Goal: Information Seeking & Learning: Learn about a topic

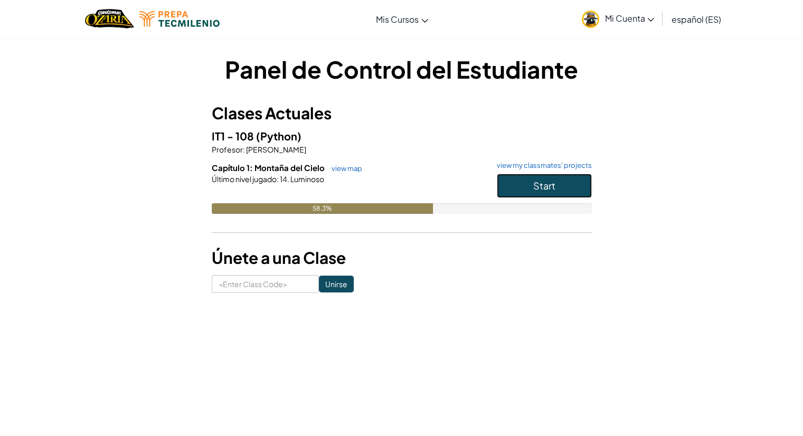
click at [514, 180] on button "Start" at bounding box center [544, 186] width 95 height 24
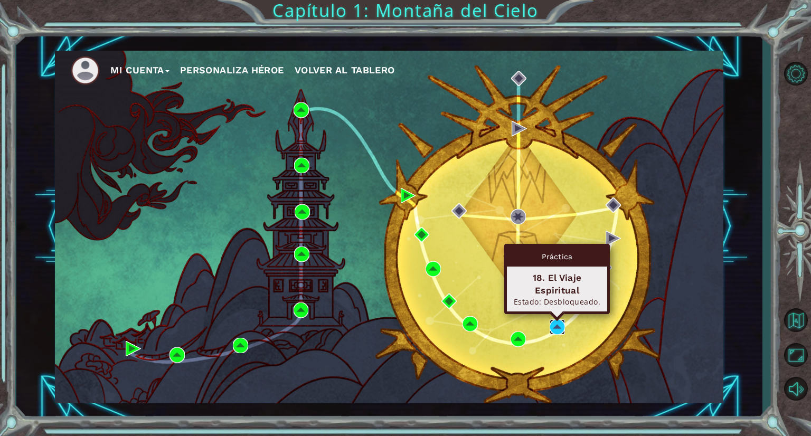
click at [553, 332] on img at bounding box center [557, 326] width 15 height 15
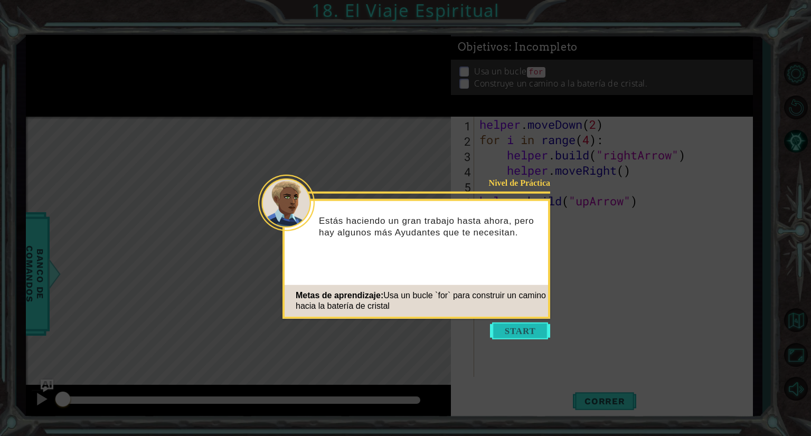
click at [527, 333] on button "Start" at bounding box center [520, 331] width 60 height 17
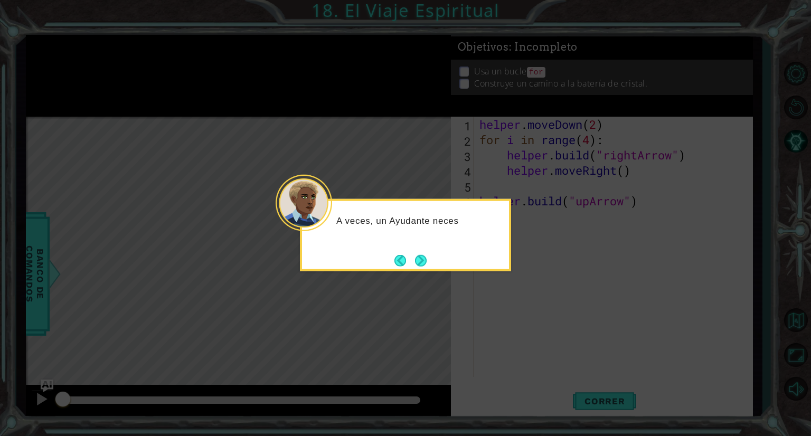
click at [412, 237] on div "A veces, un Ayudante neces" at bounding box center [405, 226] width 207 height 42
click at [418, 259] on button "Next" at bounding box center [421, 260] width 12 height 12
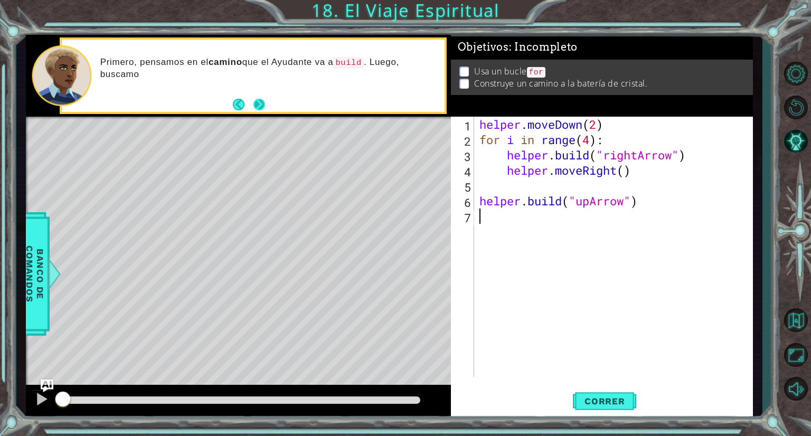
click at [258, 101] on button "Next" at bounding box center [259, 105] width 12 height 12
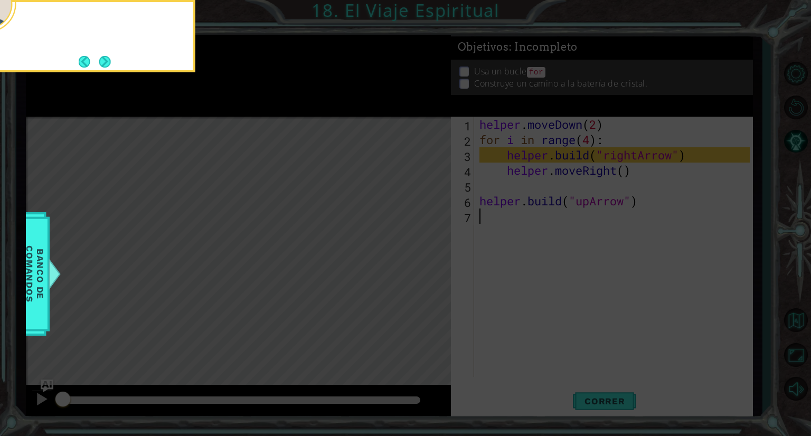
click at [258, 101] on icon at bounding box center [405, 65] width 811 height 741
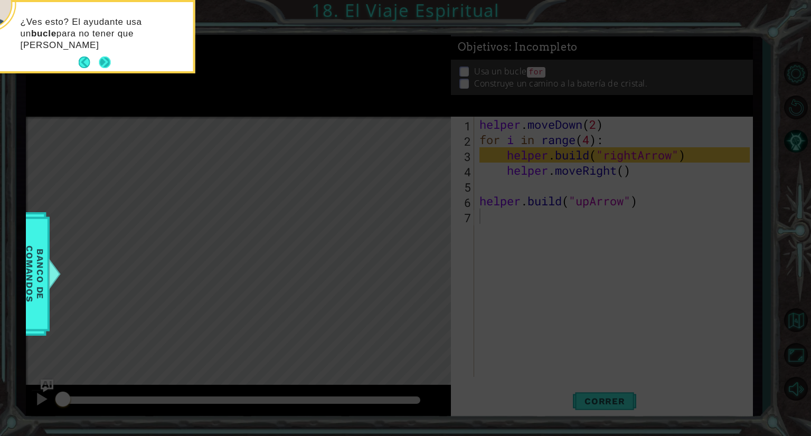
click at [101, 56] on button "Next" at bounding box center [105, 62] width 12 height 12
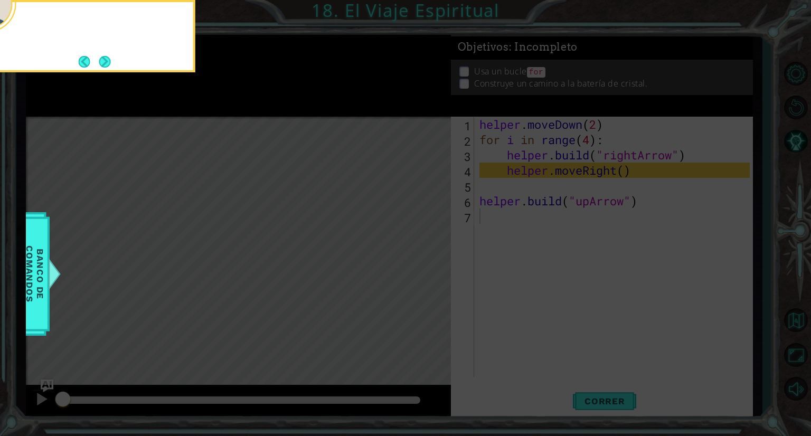
click at [101, 56] on button "Next" at bounding box center [105, 62] width 12 height 12
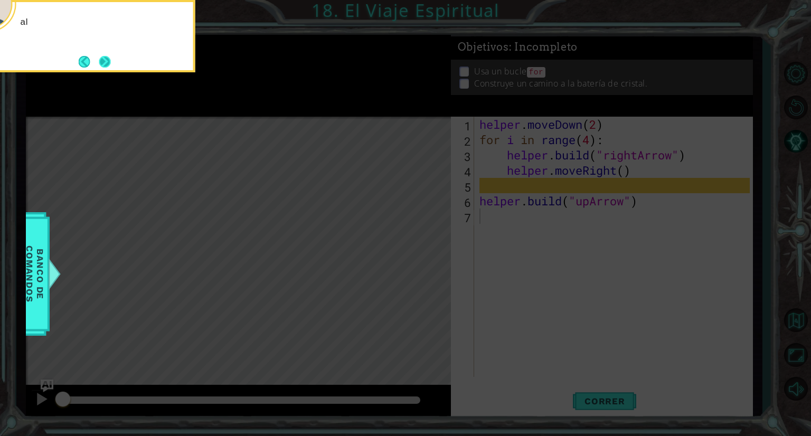
click at [107, 59] on button "Next" at bounding box center [105, 62] width 12 height 12
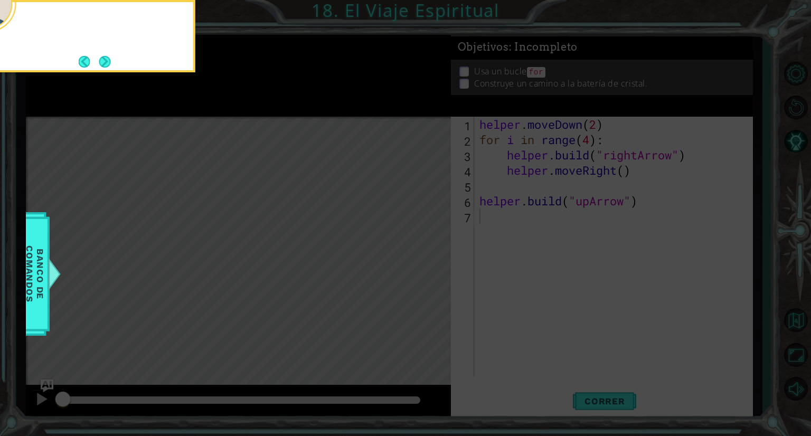
click at [106, 60] on button "Next" at bounding box center [105, 62] width 12 height 12
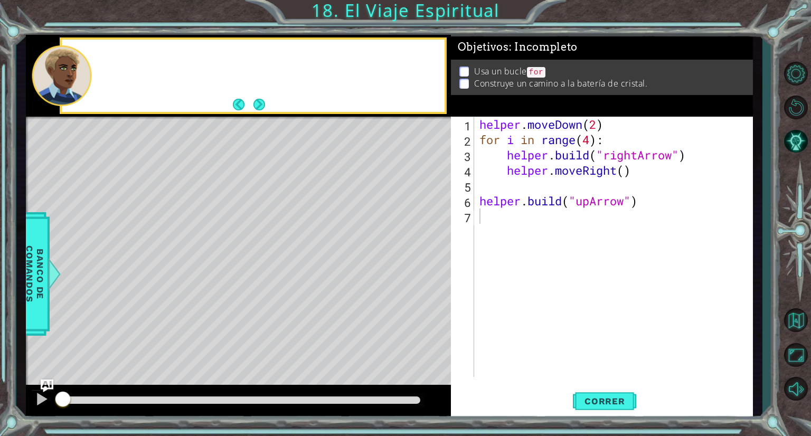
click at [106, 60] on div at bounding box center [253, 76] width 382 height 72
click at [261, 99] on button "Next" at bounding box center [259, 105] width 12 height 12
click at [225, 64] on p "Si estás perdido, p" at bounding box center [268, 68] width 337 height 12
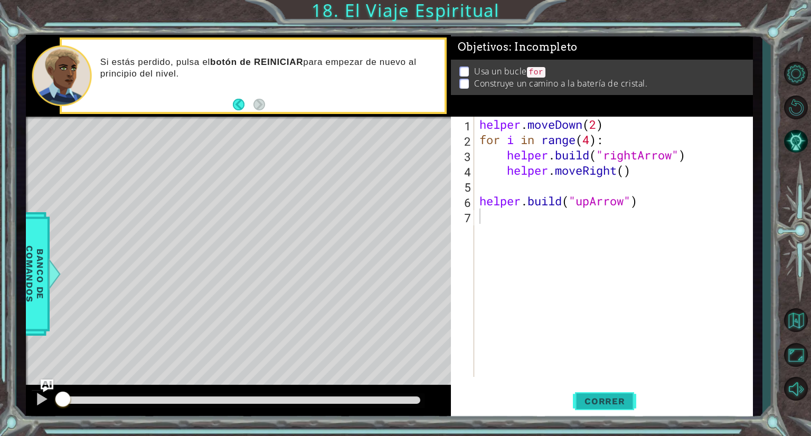
click at [580, 410] on button "Correr" at bounding box center [604, 401] width 63 height 30
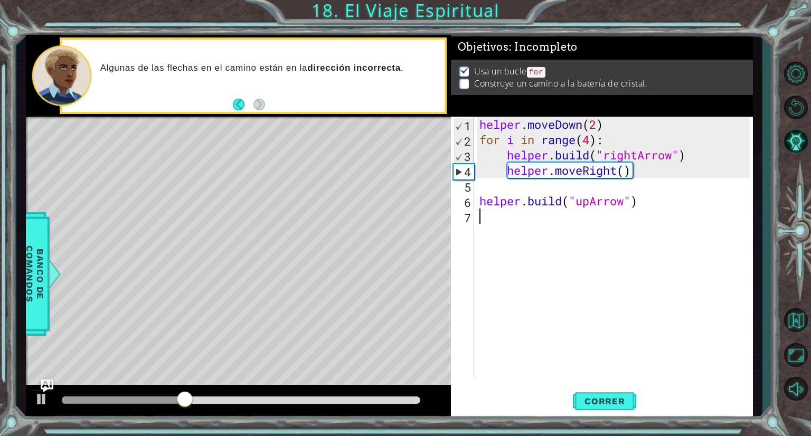
click at [601, 121] on div "helper . moveDown ( 2 ) for i in range ( 4 ) : helper . build ( "rightArrow" ) …" at bounding box center [616, 262] width 278 height 291
type textarea "helper.moveDown(2)"
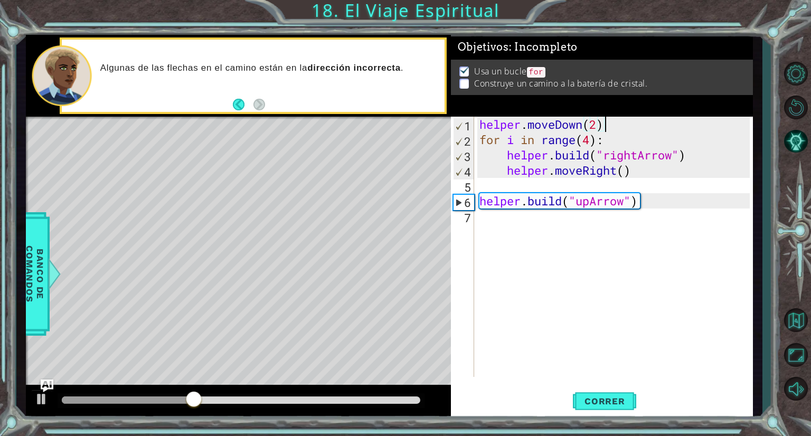
click at [597, 121] on div "helper . moveDown ( 2 ) for i in range ( 4 ) : helper . build ( "rightArrow" ) …" at bounding box center [616, 262] width 278 height 291
click at [537, 218] on div "helper . moveDown ( 2 ) for i in range ( 4 ) : helper . build ( "rightArrow" ) …" at bounding box center [616, 262] width 278 height 291
click at [604, 399] on span "Correr" at bounding box center [605, 401] width 62 height 11
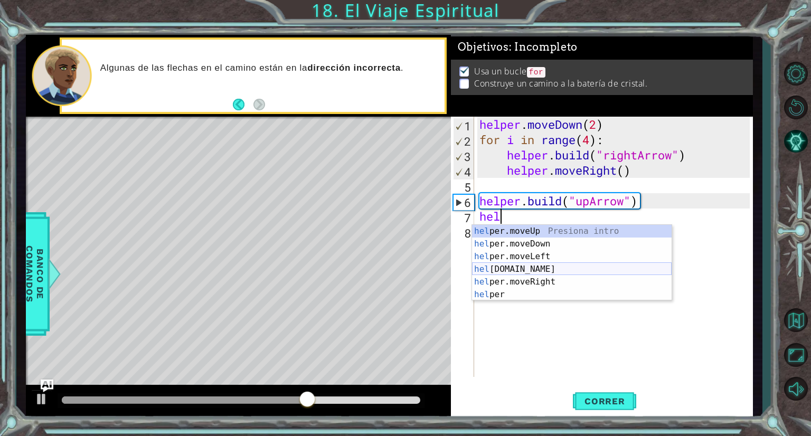
click at [532, 271] on div "hel per.moveUp Presiona intro hel per.moveDown Presiona intro hel per.moveLeft …" at bounding box center [572, 275] width 200 height 101
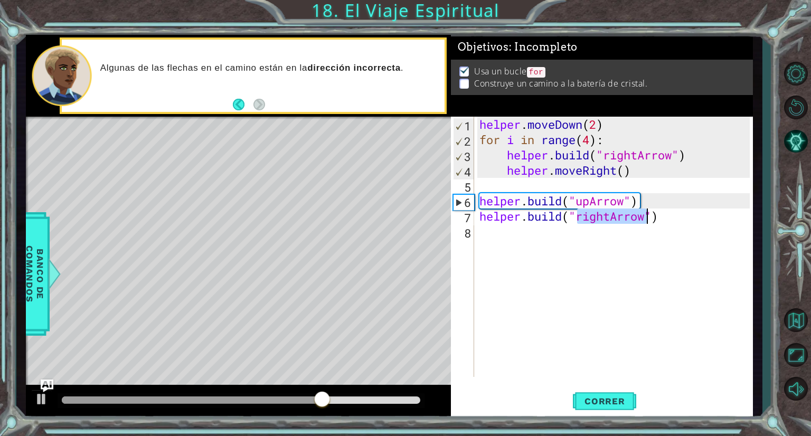
click at [600, 220] on div "helper . moveDown ( 2 ) for i in range ( 4 ) : helper . build ( "rightArrow" ) …" at bounding box center [613, 247] width 272 height 260
click at [605, 216] on div "helper . moveDown ( 2 ) for i in range ( 4 ) : helper . build ( "rightArrow" ) …" at bounding box center [616, 262] width 278 height 291
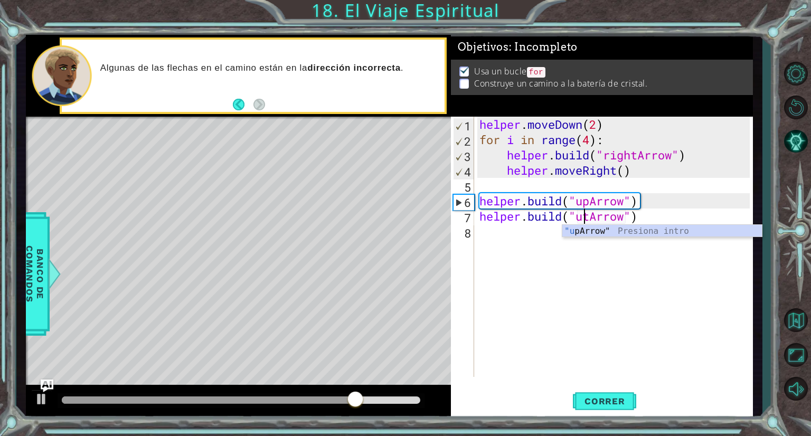
scroll to position [0, 4]
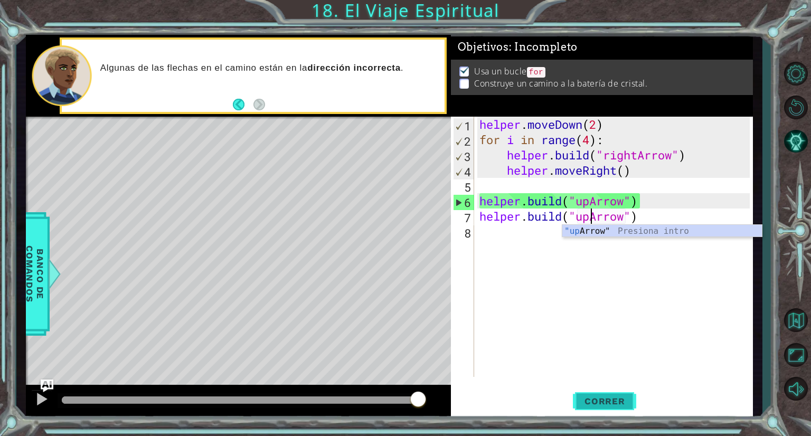
type textarea "[DOMAIN_NAME]("upArrow")"
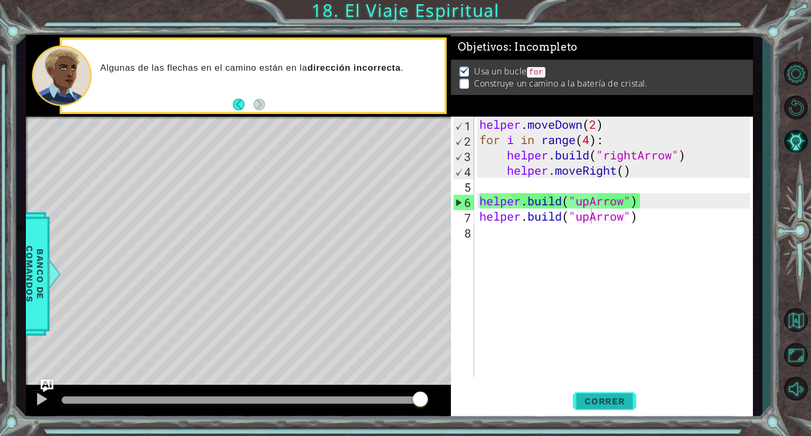
click at [611, 397] on span "Correr" at bounding box center [605, 401] width 62 height 11
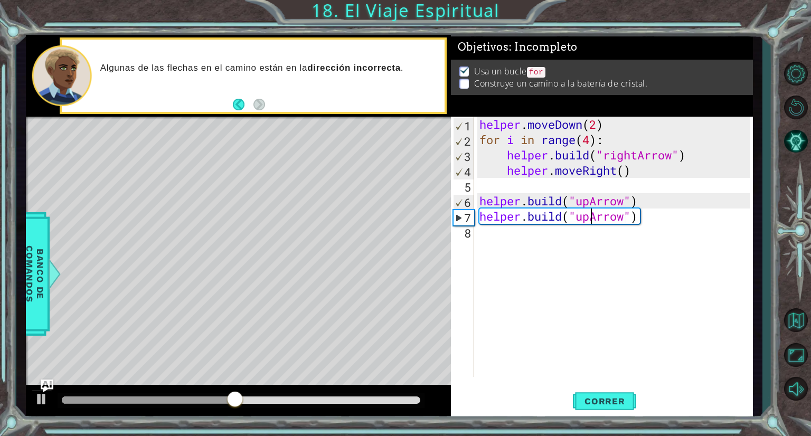
click at [647, 193] on div "helper . moveDown ( 2 ) for i in range ( 4 ) : helper . build ( "rightArrow" ) …" at bounding box center [616, 262] width 278 height 291
click at [648, 201] on div "helper . moveDown ( 2 ) for i in range ( 4 ) : helper . build ( "rightArrow" ) …" at bounding box center [616, 262] width 278 height 291
type textarea "[DOMAIN_NAME]("upArrow")"
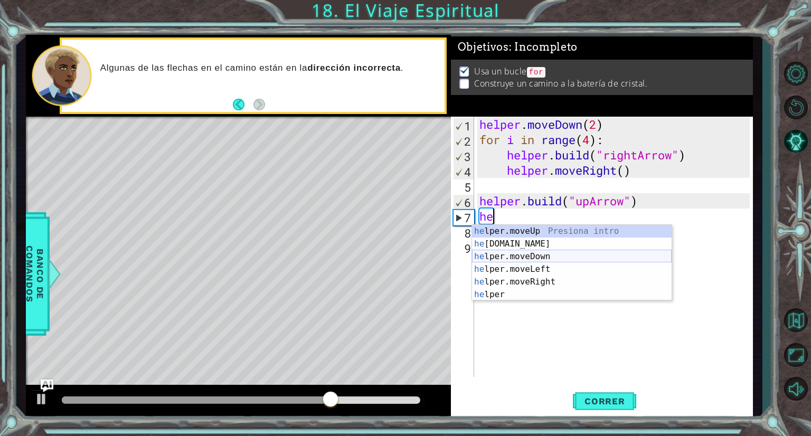
click at [511, 251] on div "he lper.moveUp Presiona intro he [DOMAIN_NAME] Presiona intro he lper.moveDown …" at bounding box center [572, 275] width 200 height 101
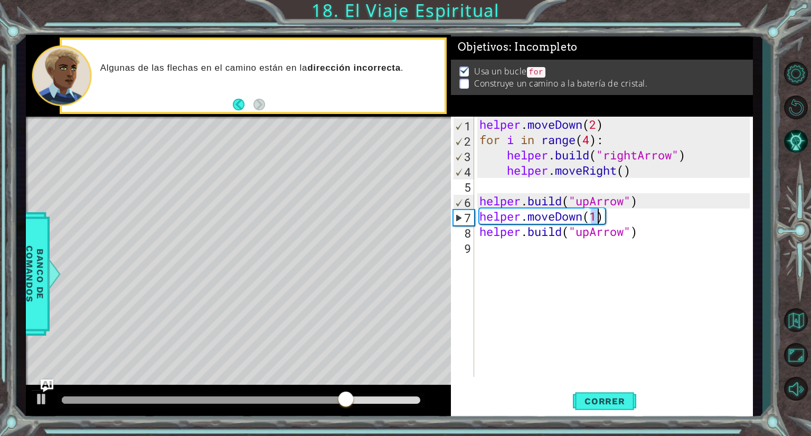
click at [581, 215] on div "helper . moveDown ( 2 ) for i in range ( 4 ) : helper . build ( "rightArrow" ) …" at bounding box center [616, 262] width 278 height 291
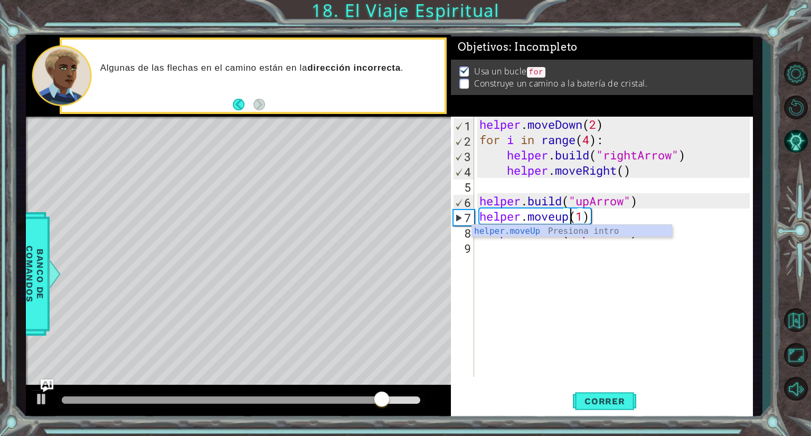
scroll to position [0, 4]
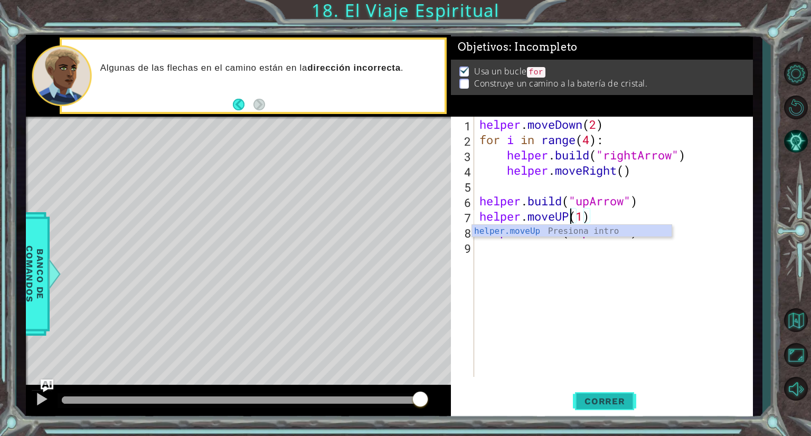
click at [623, 410] on button "Correr" at bounding box center [604, 401] width 63 height 30
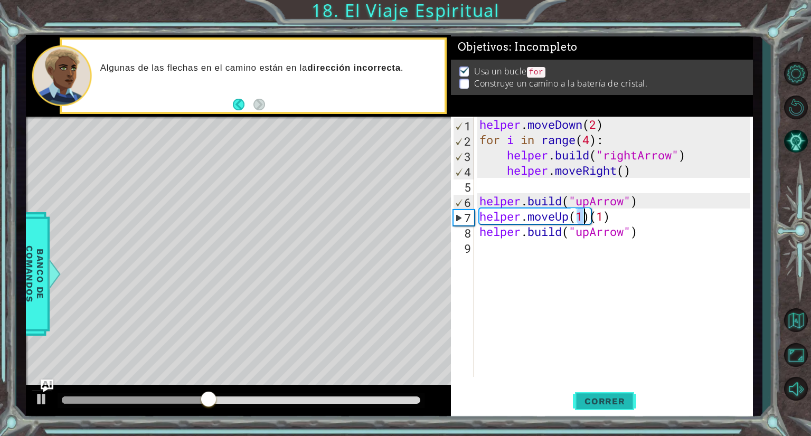
click at [636, 405] on div "Correr" at bounding box center [605, 401] width 302 height 30
click at [629, 404] on span "Correr" at bounding box center [605, 401] width 62 height 11
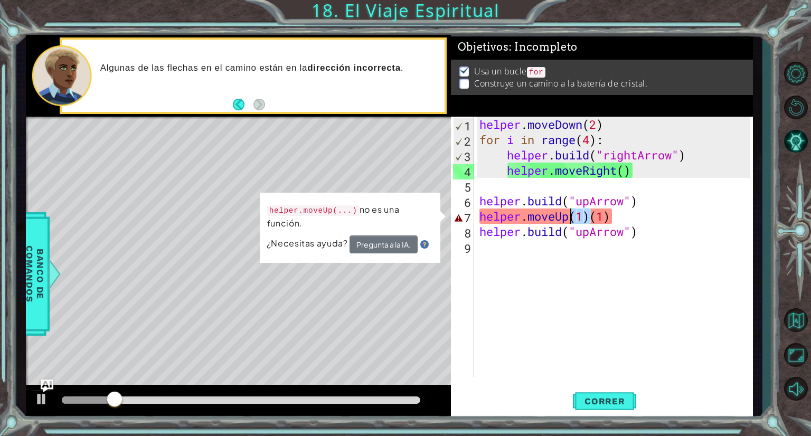
drag, startPoint x: 591, startPoint y: 220, endPoint x: 568, endPoint y: 219, distance: 23.3
click at [568, 219] on div "helper . moveDown ( 2 ) for i in range ( 4 ) : helper . build ( "rightArrow" ) …" at bounding box center [616, 262] width 278 height 291
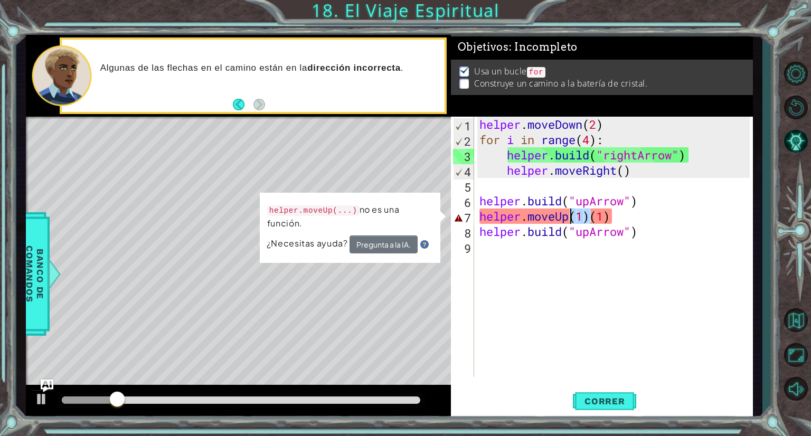
type textarea "helper.moveUp(1)"
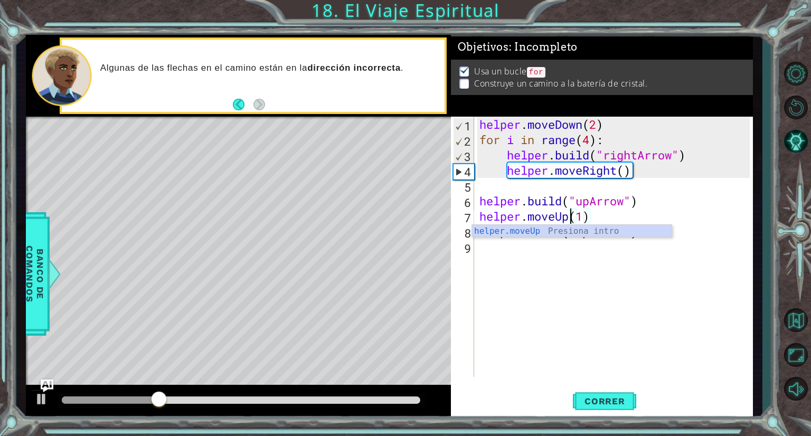
click at [569, 279] on div "helper . moveDown ( 2 ) for i in range ( 4 ) : helper . build ( "rightArrow" ) …" at bounding box center [616, 262] width 278 height 291
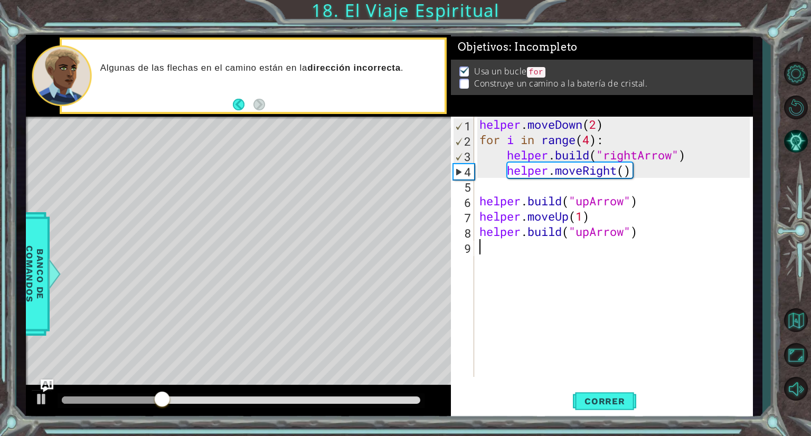
scroll to position [0, 0]
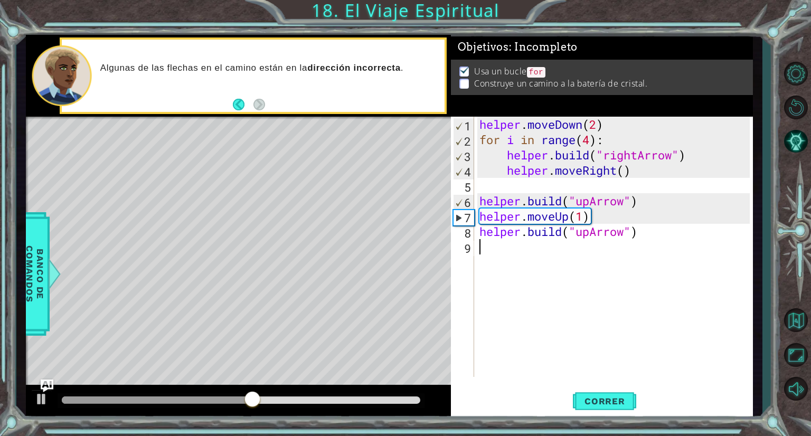
click at [558, 239] on div "helper . moveDown ( 2 ) for i in range ( 4 ) : helper . build ( "rightArrow" ) …" at bounding box center [616, 262] width 278 height 291
click at [534, 254] on div "helper . moveDown ( 2 ) for i in range ( 4 ) : helper . build ( "rightArrow" ) …" at bounding box center [616, 262] width 278 height 291
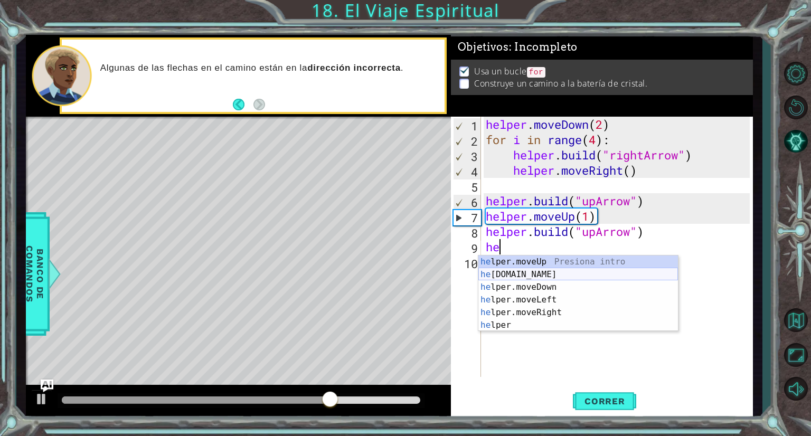
click at [507, 278] on div "he lper.moveUp Presiona intro he [DOMAIN_NAME] Presiona intro he lper.moveDown …" at bounding box center [578, 306] width 200 height 101
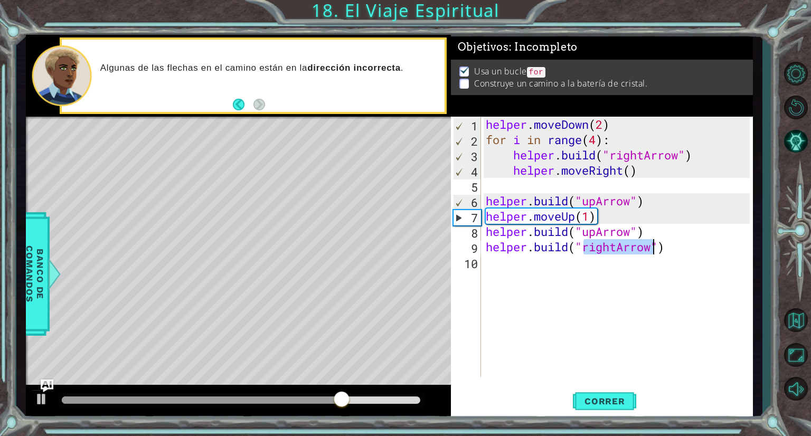
click at [593, 246] on div "helper . moveDown ( 2 ) for i in range ( 4 ) : helper . build ( "rightArrow" ) …" at bounding box center [617, 247] width 266 height 260
click at [610, 251] on div "helper . moveDown ( 2 ) for i in range ( 4 ) : helper . build ( "rightArrow" ) …" at bounding box center [619, 262] width 271 height 291
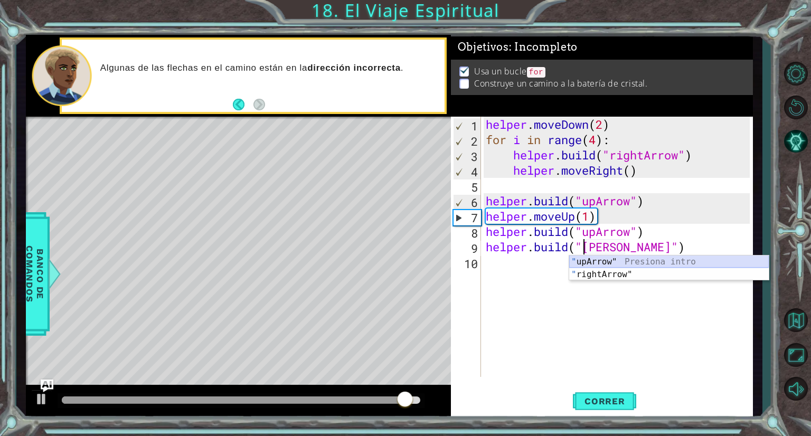
click at [610, 262] on div "" upArrow" Presiona intro " rightArrow" Presiona intro" at bounding box center [669, 281] width 200 height 51
type textarea "[DOMAIN_NAME]("upArrow")"
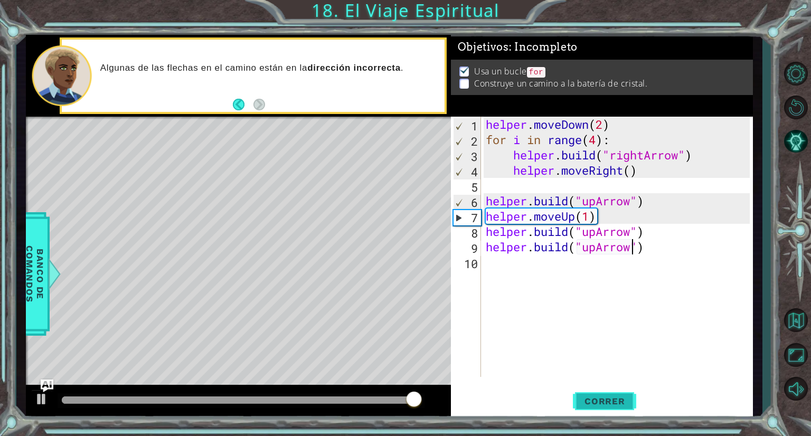
click at [601, 406] on span "Correr" at bounding box center [605, 401] width 62 height 11
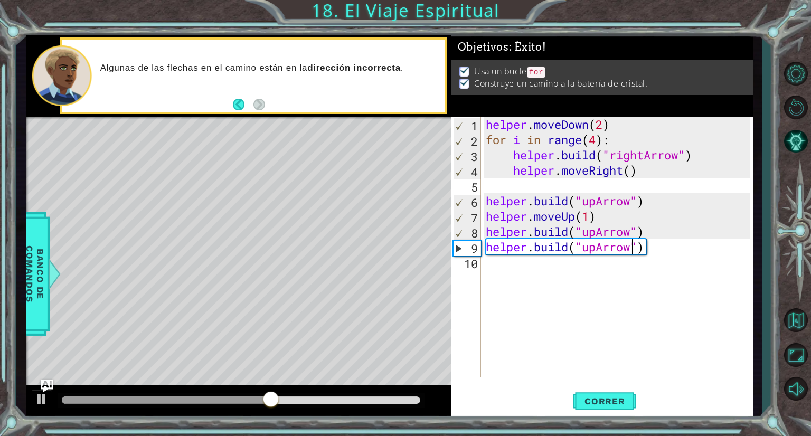
click at [238, 97] on footer at bounding box center [249, 105] width 32 height 16
click at [244, 102] on button "Back" at bounding box center [243, 105] width 21 height 12
click at [305, 73] on p "Si estás perdido, pulsa el botón d" at bounding box center [268, 68] width 337 height 12
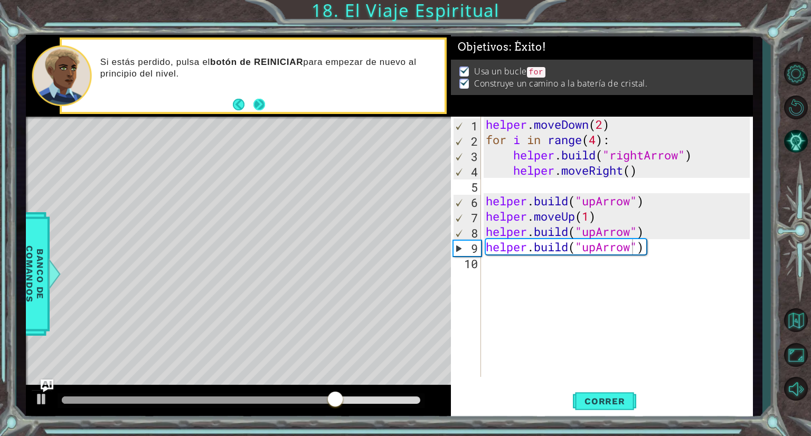
click at [263, 106] on button "Next" at bounding box center [259, 105] width 12 height 12
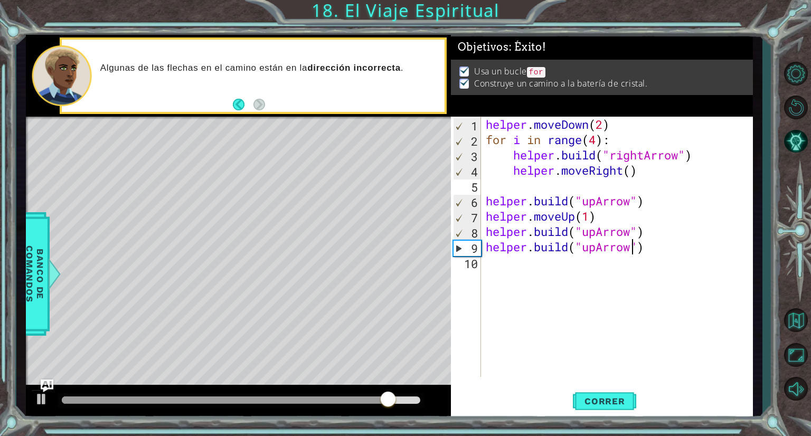
click at [548, 67] on li "Usa un bucle for" at bounding box center [602, 71] width 287 height 12
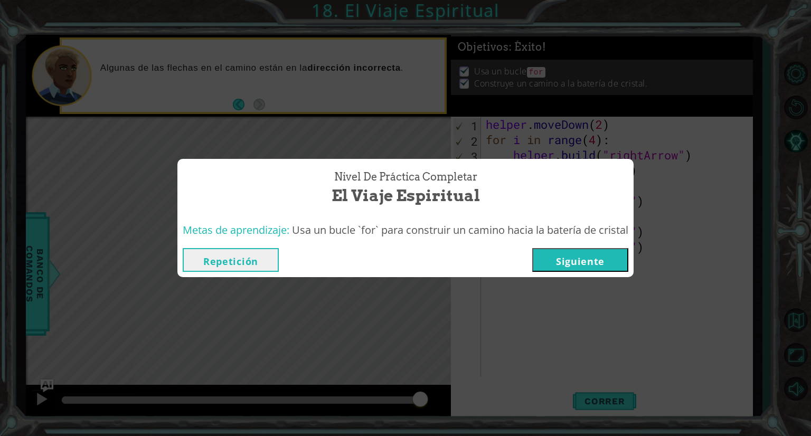
click at [582, 261] on button "Siguiente" at bounding box center [580, 260] width 96 height 24
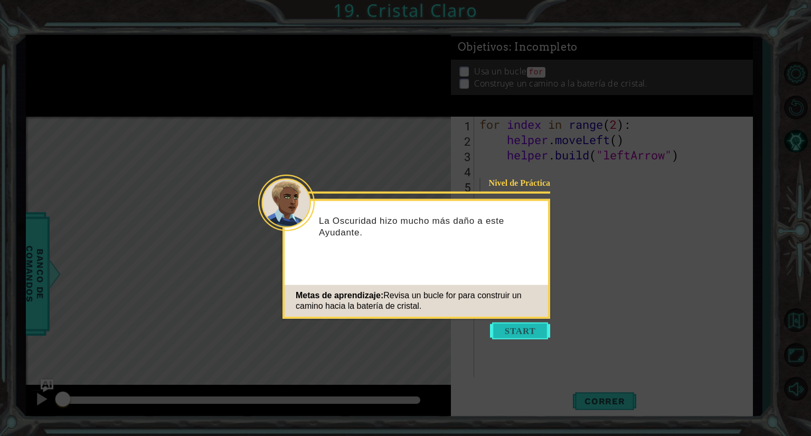
click at [518, 330] on button "Start" at bounding box center [520, 331] width 60 height 17
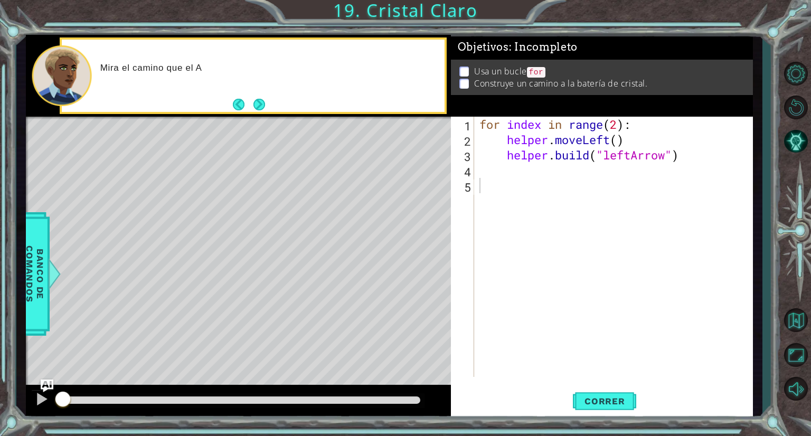
drag, startPoint x: 320, startPoint y: 107, endPoint x: 312, endPoint y: 106, distance: 9.0
click at [313, 107] on div "Mira el camino que el A" at bounding box center [253, 76] width 382 height 72
click at [262, 108] on button "Next" at bounding box center [259, 104] width 13 height 13
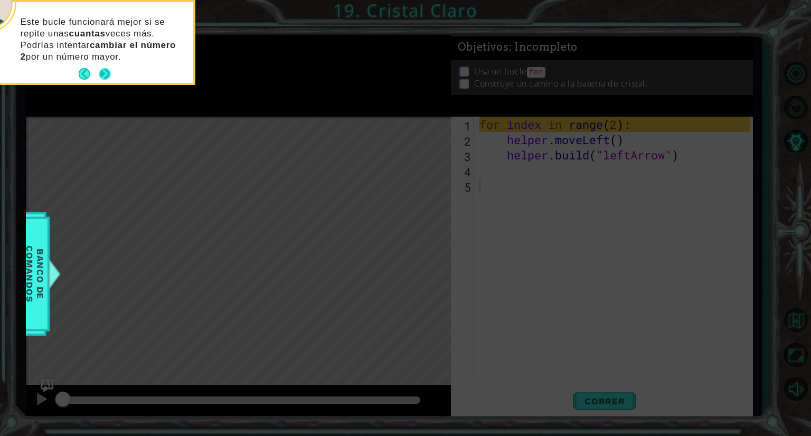
click at [110, 72] on button "Next" at bounding box center [105, 74] width 12 height 12
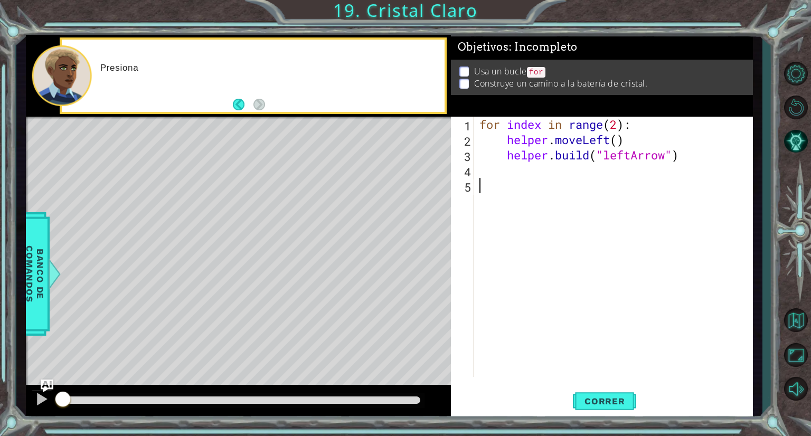
click at [279, 90] on div "Presiona" at bounding box center [269, 75] width 352 height 37
click at [593, 406] on span "Correr" at bounding box center [605, 401] width 62 height 11
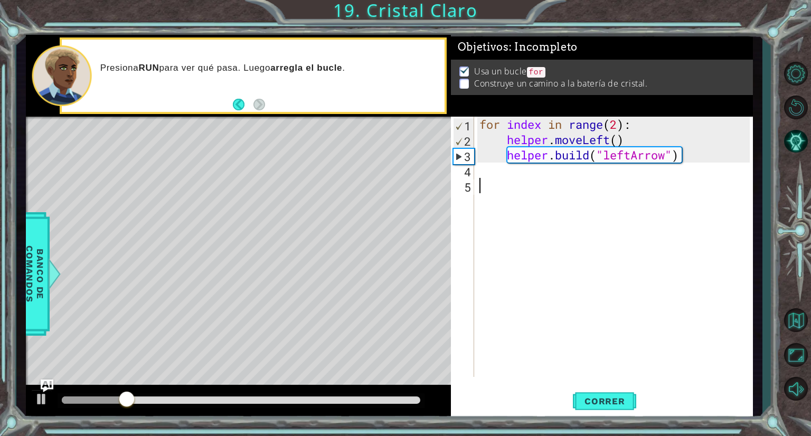
click at [510, 178] on div "for index in range ( 2 ) : helper . moveLeft ( ) helper . build ( "leftArrow" )" at bounding box center [616, 262] width 278 height 291
click at [613, 406] on span "Correr" at bounding box center [605, 401] width 62 height 11
click at [489, 180] on div "for index in range ( 2 ) : helper . moveLeft ( ) helper . build ( "leftArrow" )" at bounding box center [616, 262] width 278 height 291
click at [494, 183] on div "for index in range ( 2 ) : helper . moveLeft ( ) helper . build ( "leftArrow" )" at bounding box center [616, 262] width 278 height 291
click at [487, 182] on div "for index in range ( 2 ) : helper . moveLeft ( ) helper . build ( "leftArrow" )" at bounding box center [616, 262] width 278 height 291
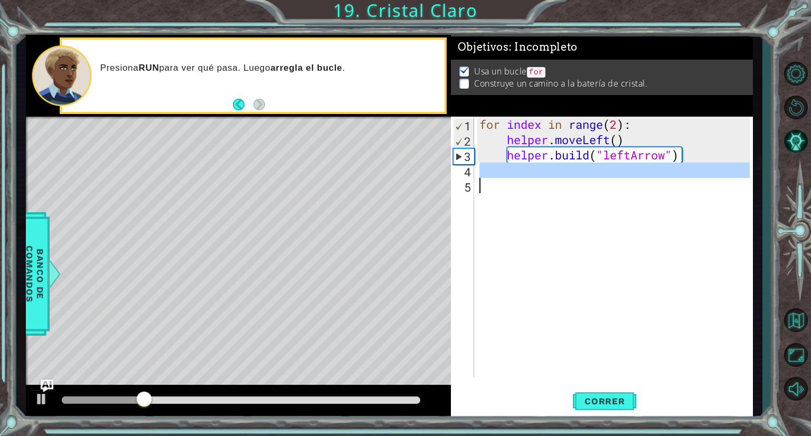
click at [488, 164] on div "for index in range ( 2 ) : helper . moveLeft ( ) helper . build ( "leftArrow" )" at bounding box center [613, 247] width 272 height 260
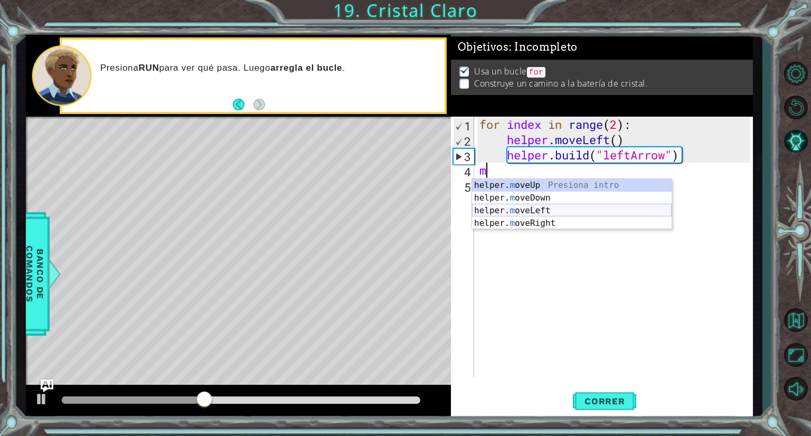
click at [518, 210] on div "helper. m oveUp Presiona intro helper. m oveDown Presiona intro helper. m oveLe…" at bounding box center [572, 217] width 200 height 76
type textarea "helper.moveLeft(1)"
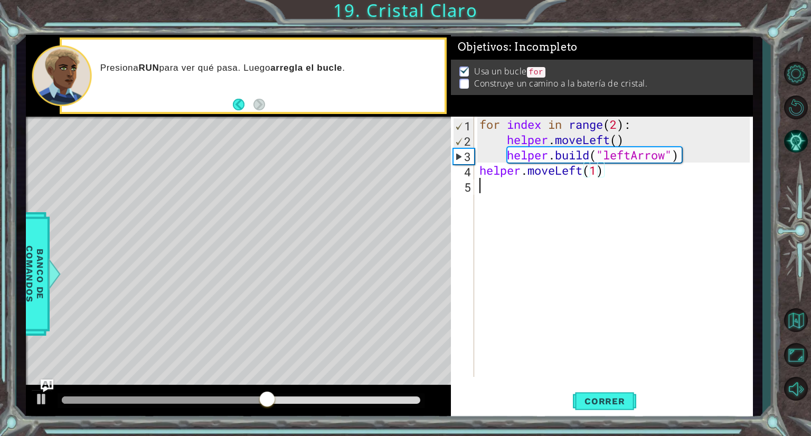
click at [507, 186] on div "for index in range ( 2 ) : helper . moveLeft ( ) helper . build ( "leftArrow" )…" at bounding box center [616, 262] width 278 height 291
click at [528, 202] on div "helper. b uild Presiona intro" at bounding box center [572, 213] width 200 height 38
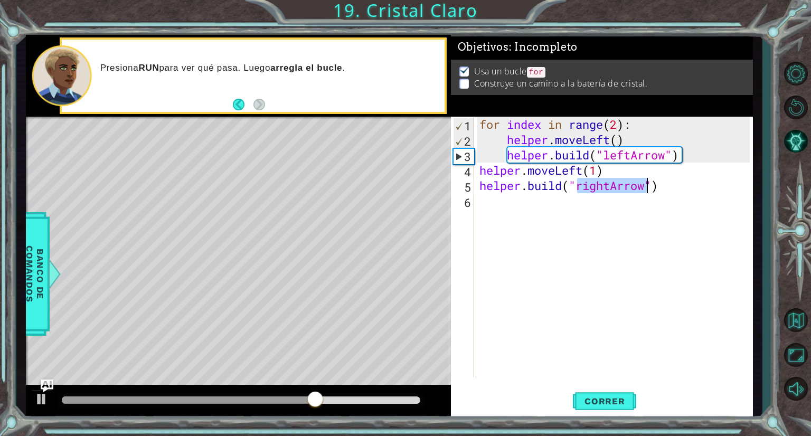
click at [604, 187] on div "for index in range ( 2 ) : helper . moveLeft ( ) helper . build ( "leftArrow" )…" at bounding box center [613, 247] width 272 height 260
click at [607, 186] on div "for index in range ( 2 ) : helper . moveLeft ( ) helper . build ( "leftArrow" )…" at bounding box center [616, 262] width 278 height 291
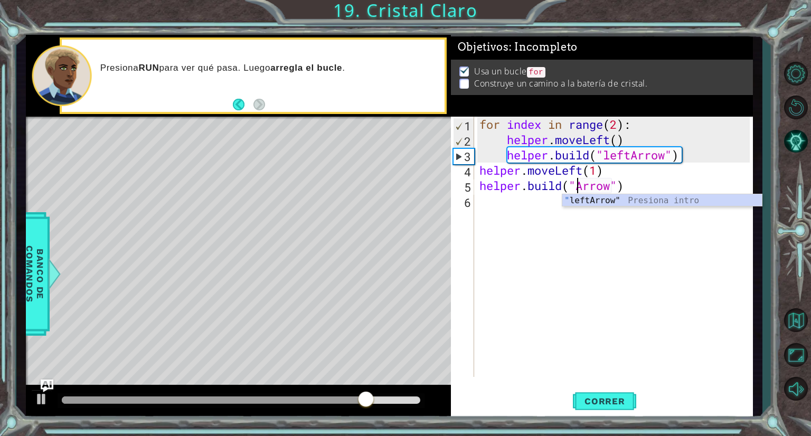
type textarea "[DOMAIN_NAME]("leftArrow")"
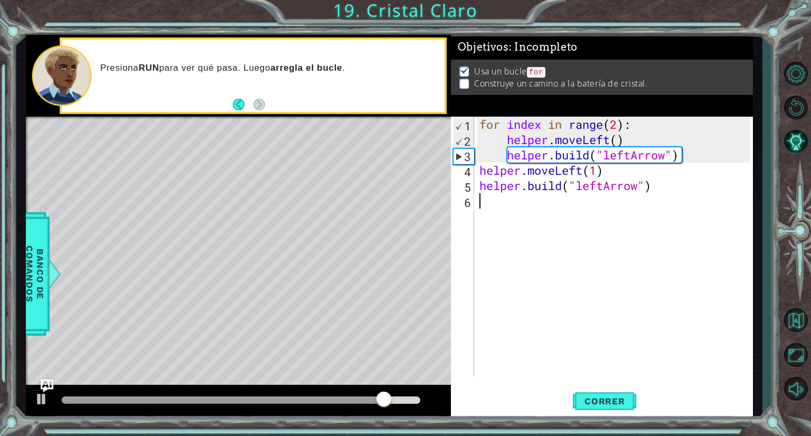
click at [505, 207] on div "for index in range ( 2 ) : helper . moveLeft ( ) helper . build ( "leftArrow" )…" at bounding box center [616, 262] width 278 height 291
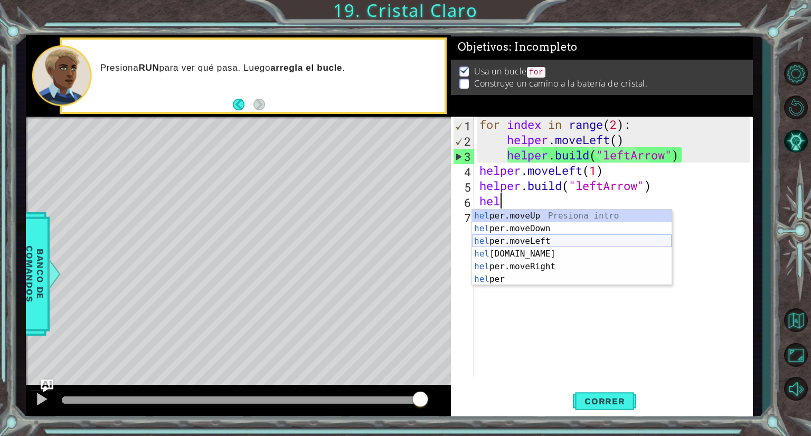
click at [526, 240] on div "hel per.moveUp Presiona intro hel per.moveDown Presiona intro hel per.moveLeft …" at bounding box center [572, 260] width 200 height 101
type textarea "helper.moveLeft(1)"
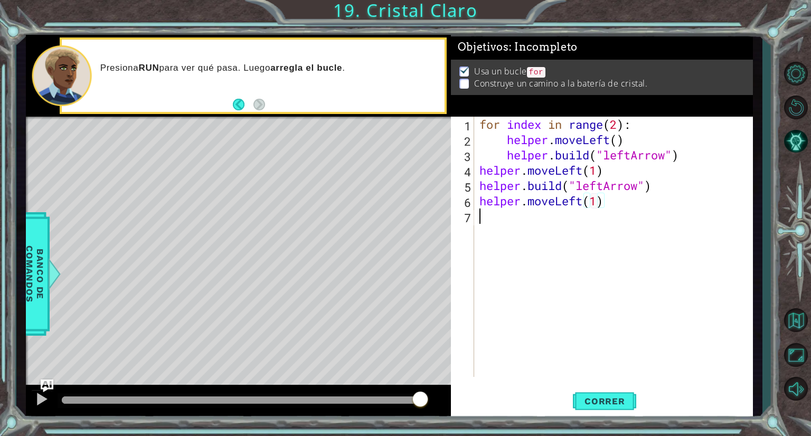
click at [505, 213] on div "for index in range ( 2 ) : helper . moveLeft ( ) helper . build ( "leftArrow" )…" at bounding box center [616, 262] width 278 height 291
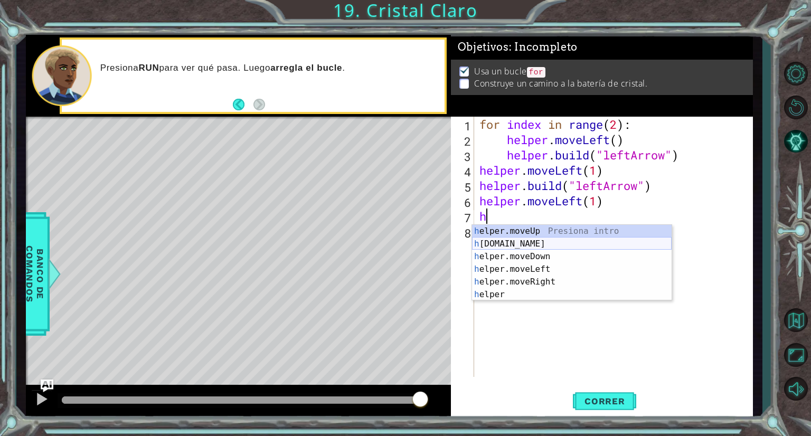
click at [574, 240] on div "h elper.moveUp Presiona intro h [DOMAIN_NAME] Presiona intro h elper.moveDown P…" at bounding box center [572, 275] width 200 height 101
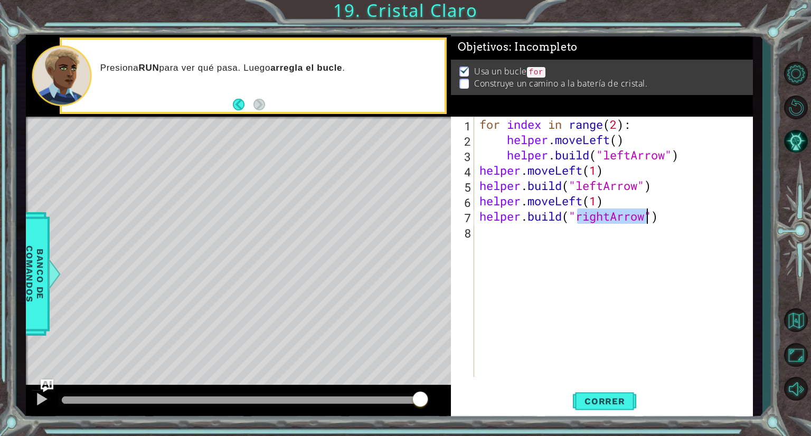
click at [606, 215] on div "for index in range ( 2 ) : helper . moveLeft ( ) helper . build ( "leftArrow" )…" at bounding box center [613, 247] width 272 height 260
click at [608, 216] on div "for index in range ( 2 ) : helper . moveLeft ( ) helper . build ( "leftArrow" )…" at bounding box center [616, 262] width 278 height 291
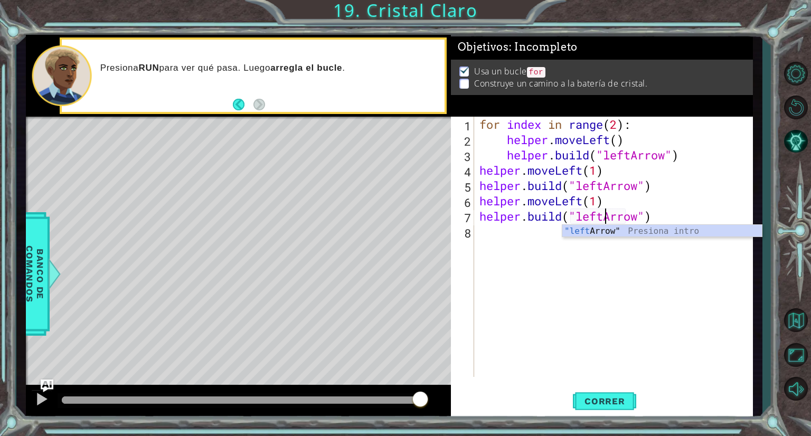
scroll to position [0, 6]
type textarea "[DOMAIN_NAME]("leftArrow")"
click at [630, 400] on span "Correr" at bounding box center [605, 401] width 62 height 11
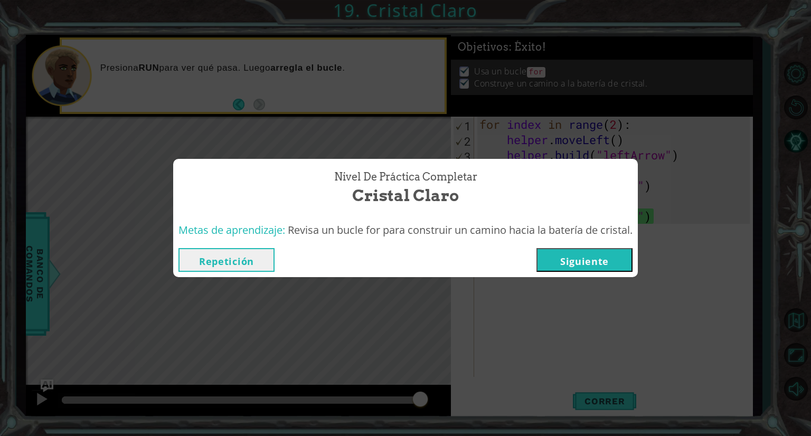
click at [598, 262] on button "Siguiente" at bounding box center [584, 260] width 96 height 24
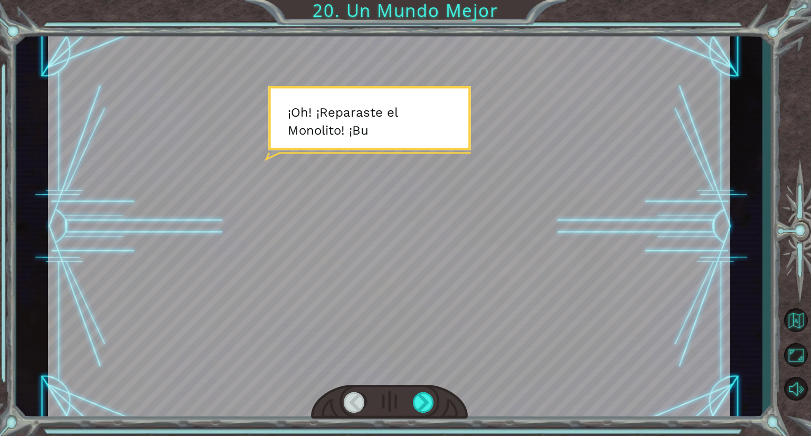
drag, startPoint x: 298, startPoint y: 177, endPoint x: 342, endPoint y: 271, distance: 103.7
click at [299, 177] on div at bounding box center [389, 227] width 682 height 384
click at [429, 399] on div at bounding box center [424, 402] width 22 height 21
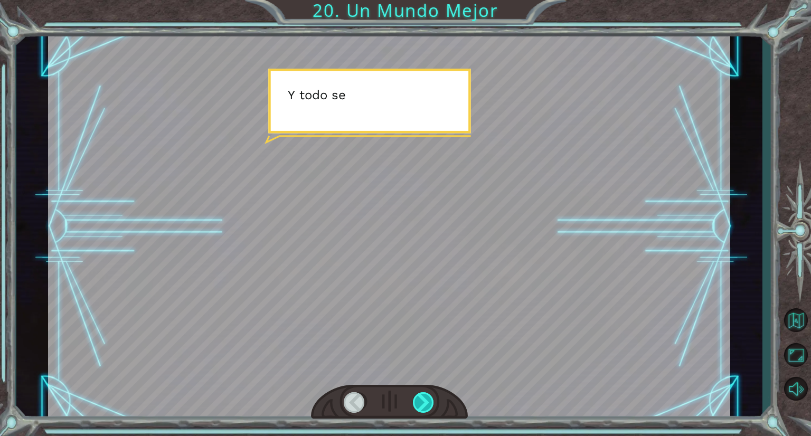
click at [429, 399] on div at bounding box center [424, 402] width 22 height 21
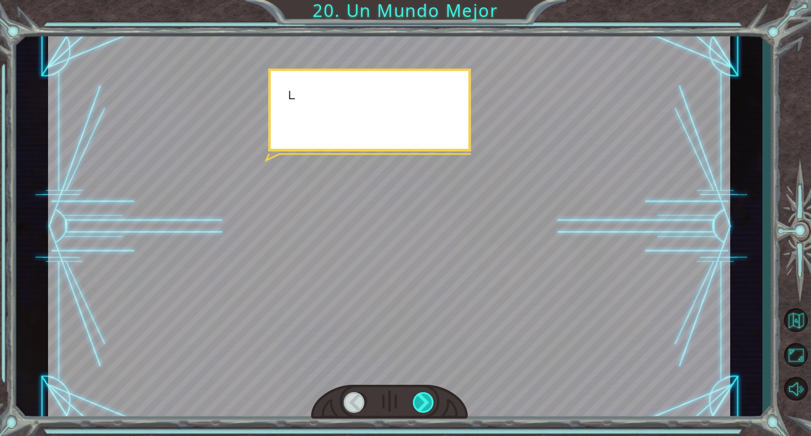
click at [429, 399] on div at bounding box center [424, 402] width 22 height 21
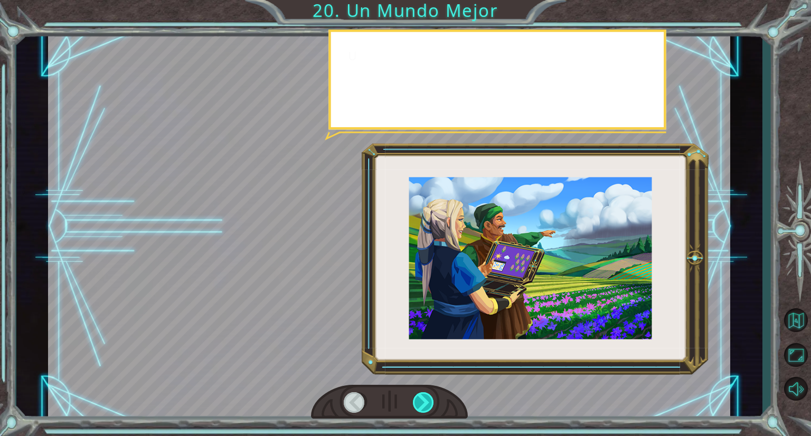
click at [429, 399] on div at bounding box center [424, 402] width 22 height 21
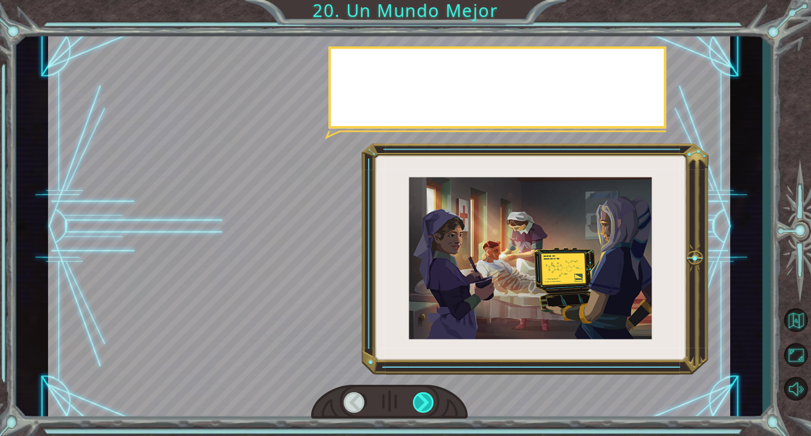
click at [428, 398] on div at bounding box center [424, 402] width 22 height 21
click at [427, 398] on div at bounding box center [424, 402] width 22 height 21
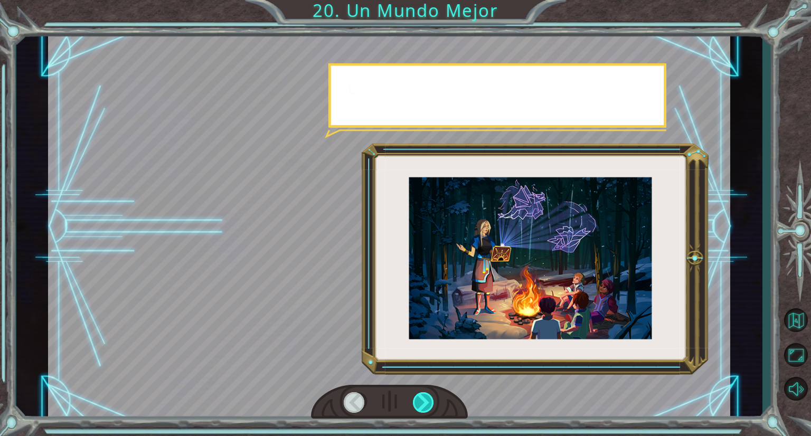
click at [423, 400] on div at bounding box center [424, 402] width 22 height 21
click at [422, 400] on div at bounding box center [424, 402] width 22 height 21
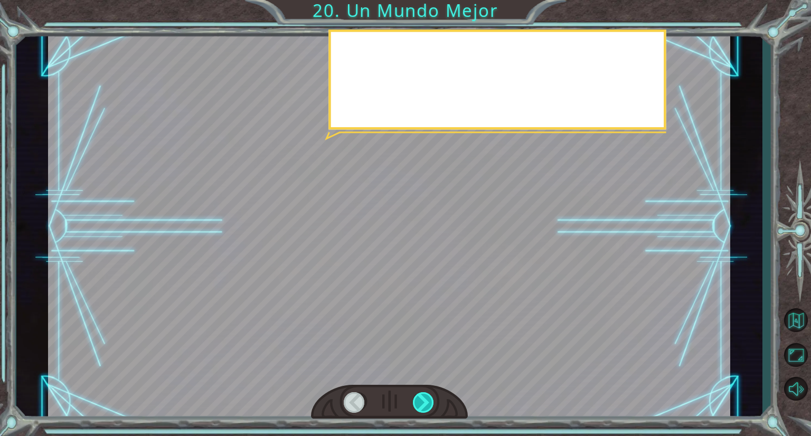
click at [422, 400] on div at bounding box center [424, 402] width 22 height 21
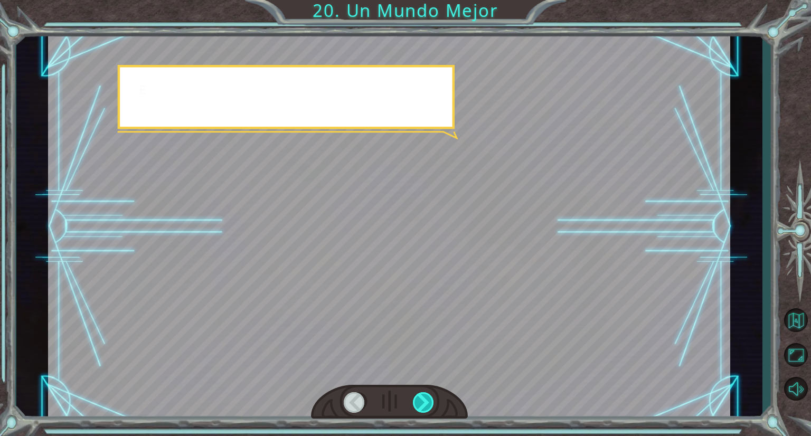
click at [420, 402] on div at bounding box center [424, 402] width 22 height 21
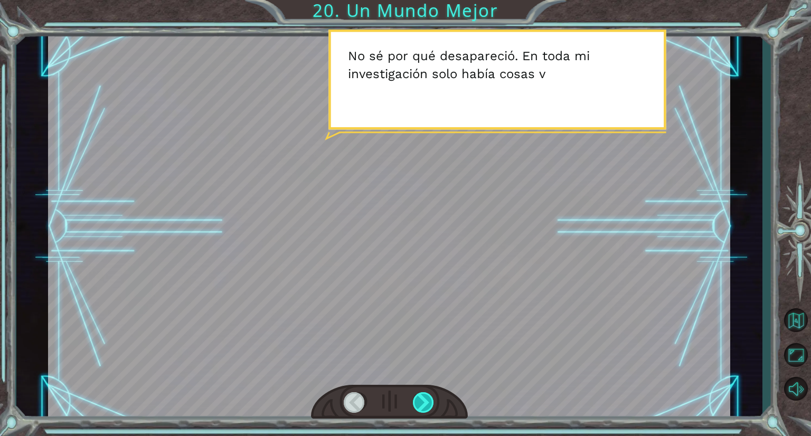
click at [429, 392] on div at bounding box center [424, 402] width 22 height 21
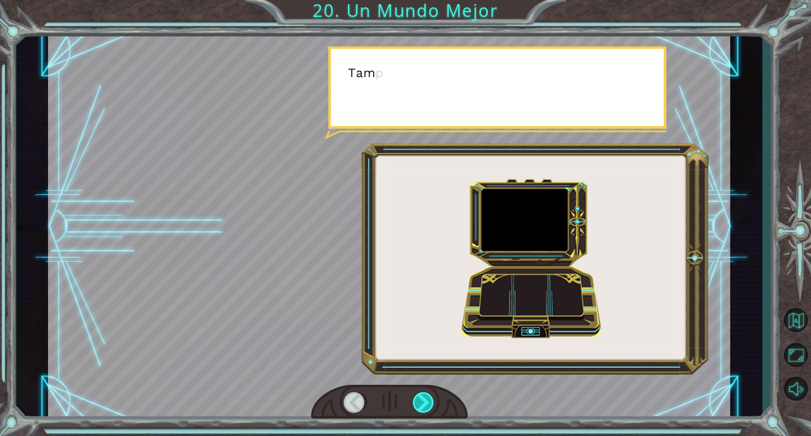
click at [429, 392] on div at bounding box center [424, 402] width 22 height 21
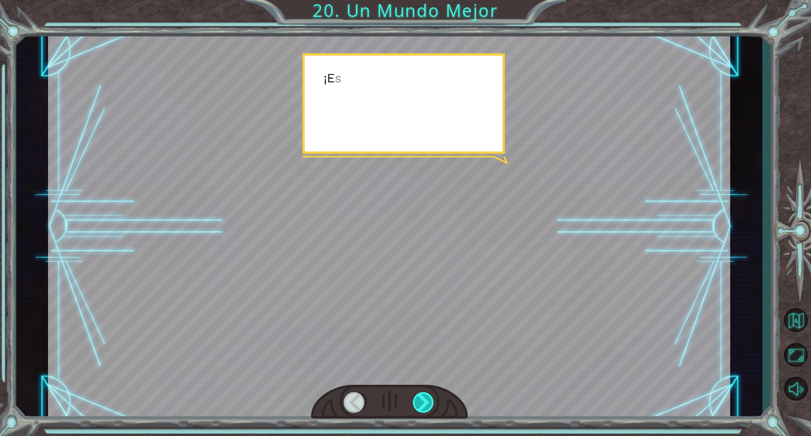
click at [429, 392] on div at bounding box center [424, 402] width 22 height 21
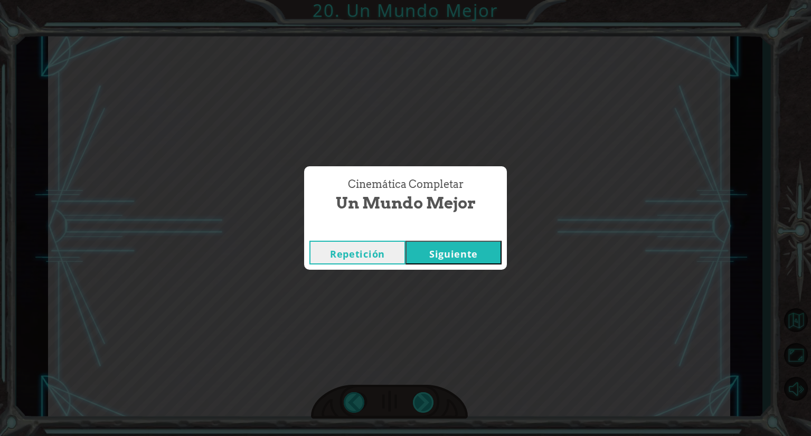
click at [429, 0] on div "¡ O h ! ¡ R e p a r a s t e e l M o n o l i t o ! ¡ B u e n t r a b a j o ! Y t…" at bounding box center [405, 0] width 811 height 0
click at [458, 246] on button "Siguiente" at bounding box center [453, 253] width 96 height 24
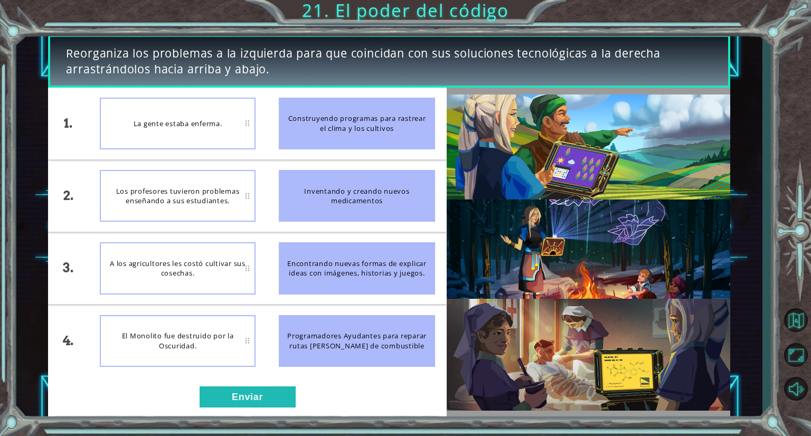
drag, startPoint x: 300, startPoint y: 347, endPoint x: 233, endPoint y: 337, distance: 67.7
click at [256, 348] on div "1. 2. 3. 4. La gente estaba enferma. Los profesores tuvieron problemas enseñand…" at bounding box center [247, 232] width 398 height 289
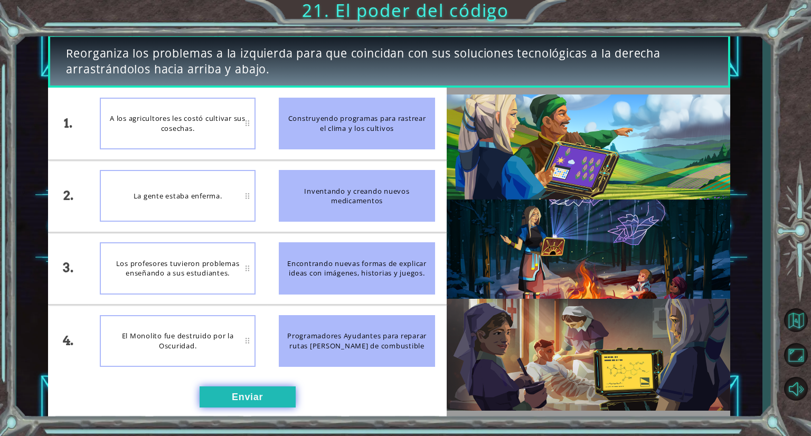
click at [238, 394] on button "Enviar" at bounding box center [248, 396] width 96 height 21
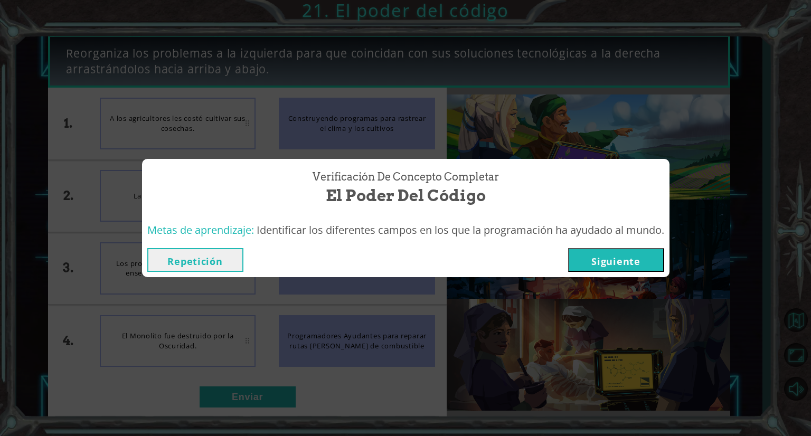
click at [616, 269] on button "Siguiente" at bounding box center [616, 260] width 96 height 24
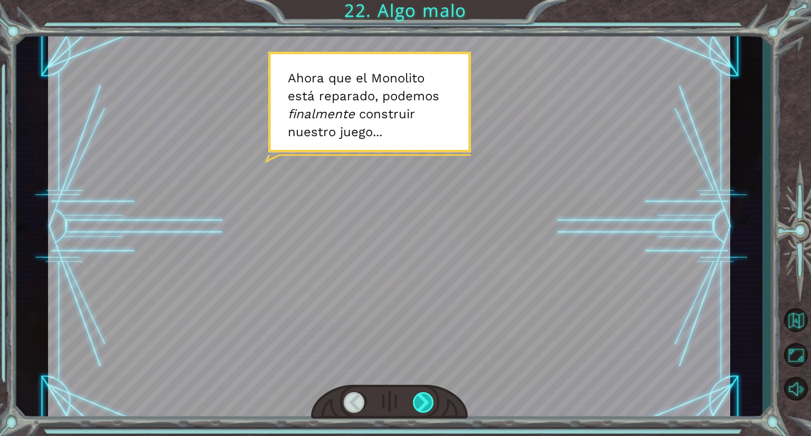
click at [428, 405] on div at bounding box center [424, 402] width 22 height 21
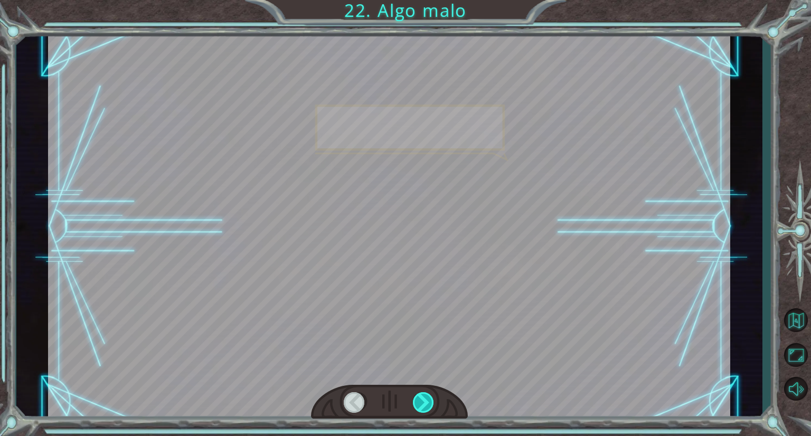
click at [428, 405] on div at bounding box center [424, 402] width 22 height 21
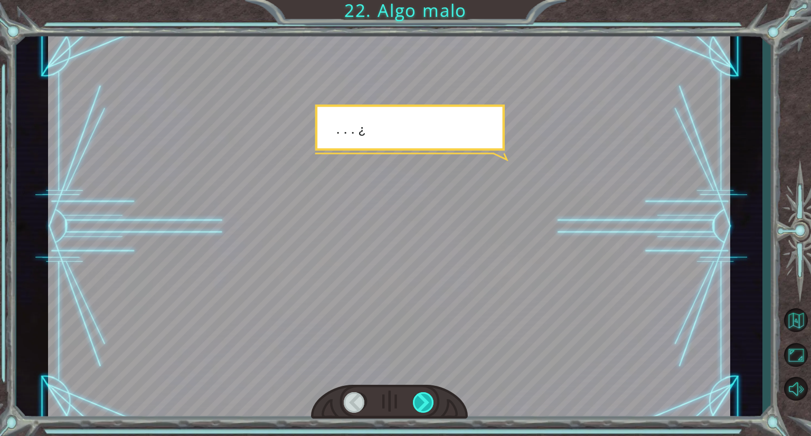
click at [428, 405] on div at bounding box center [424, 402] width 22 height 21
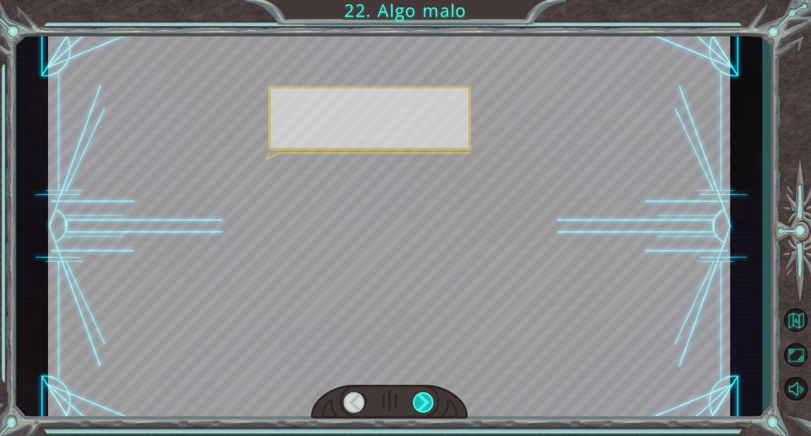
click at [428, 405] on div at bounding box center [424, 402] width 22 height 21
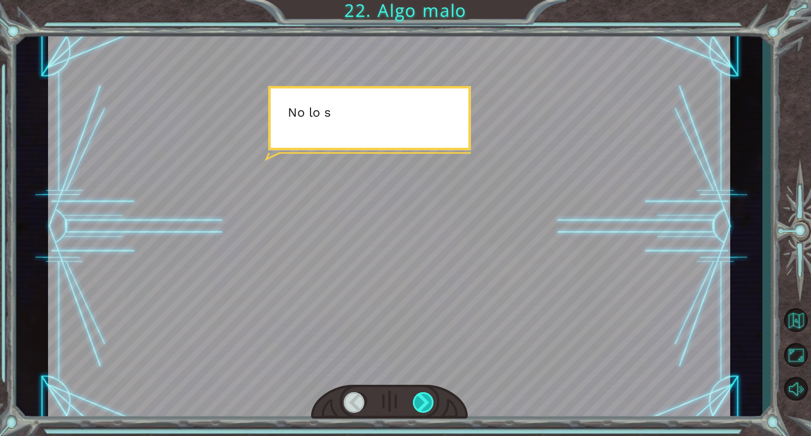
click at [428, 405] on div at bounding box center [424, 402] width 22 height 21
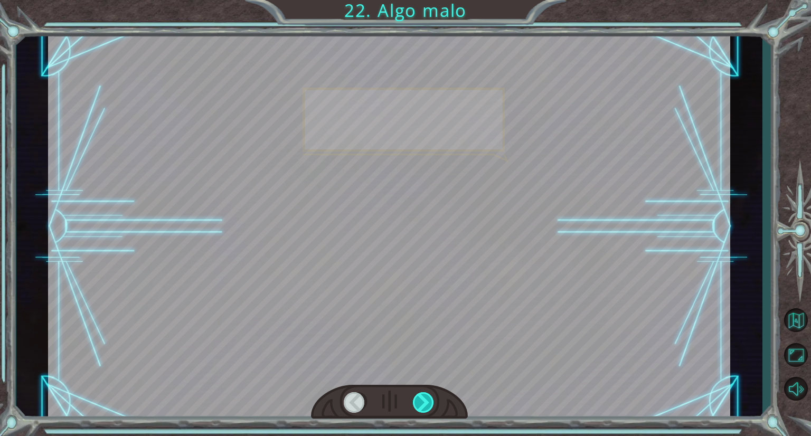
click at [427, 404] on div at bounding box center [424, 402] width 22 height 21
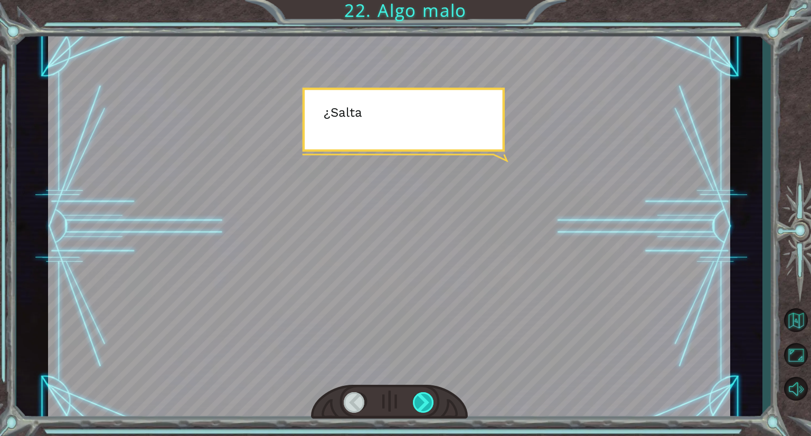
click at [427, 404] on div at bounding box center [424, 402] width 22 height 21
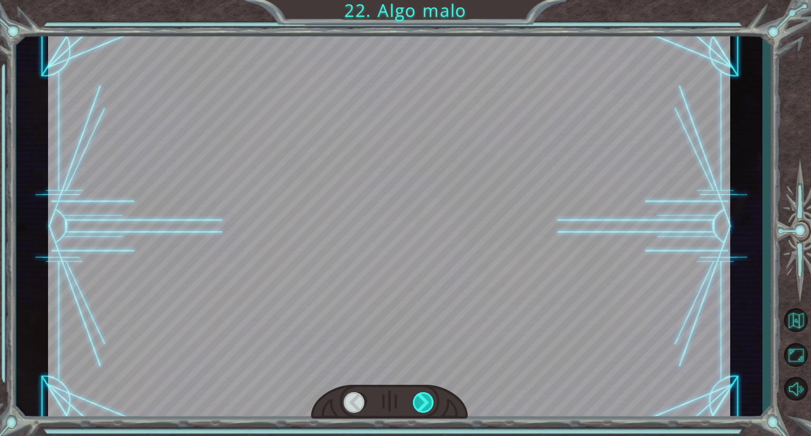
click at [427, 404] on div at bounding box center [424, 402] width 22 height 21
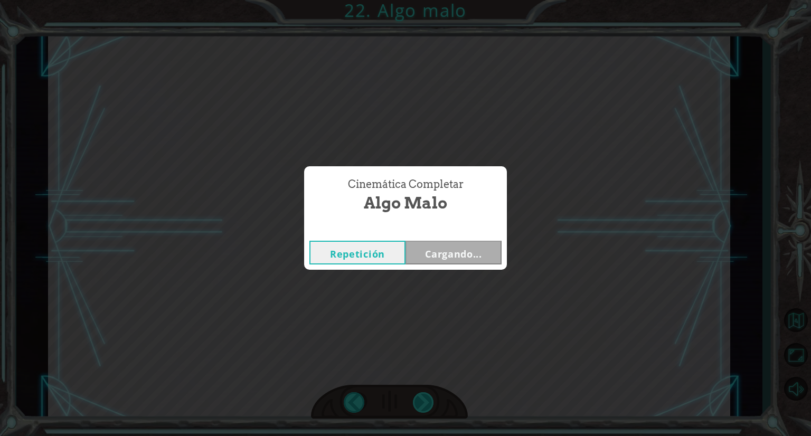
click at [427, 404] on div "Cinemática Completar Algo malo Repetición Cargando..." at bounding box center [405, 218] width 811 height 436
click at [464, 256] on button "Siguiente" at bounding box center [453, 253] width 96 height 24
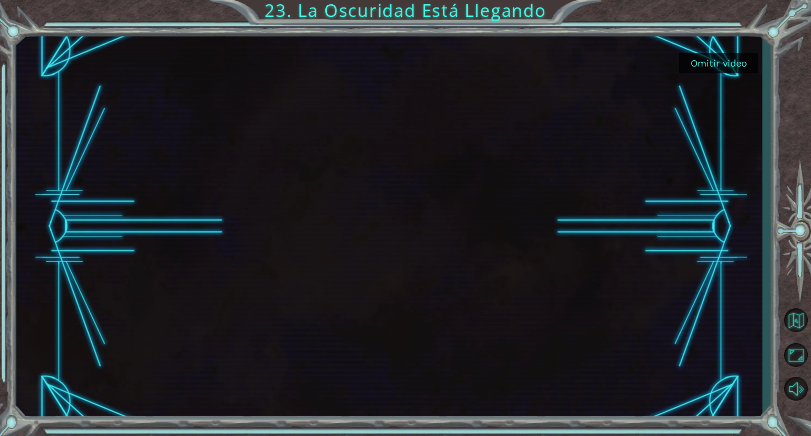
click at [729, 58] on button "Omitir video" at bounding box center [718, 63] width 79 height 21
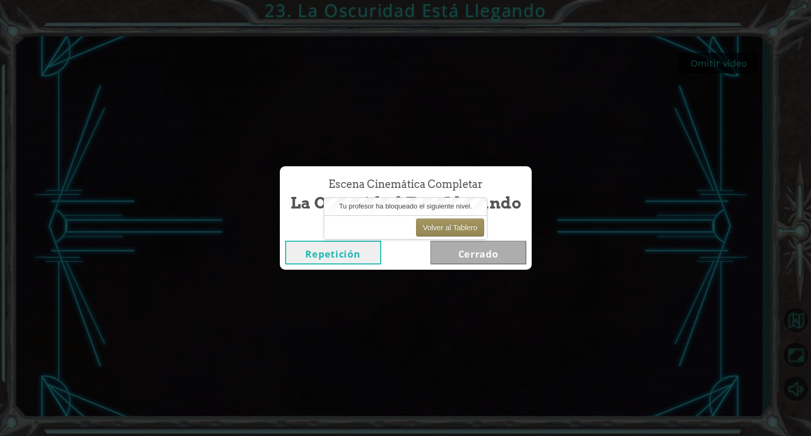
click at [375, 248] on button "Repetición" at bounding box center [333, 253] width 96 height 24
